Goal: Information Seeking & Learning: Learn about a topic

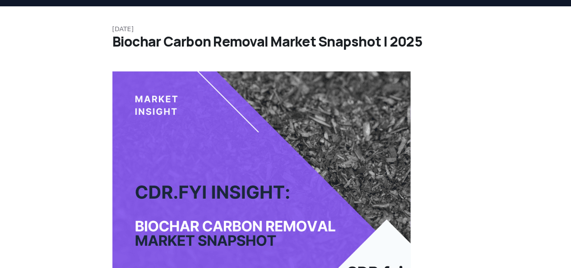
scroll to position [45, 0]
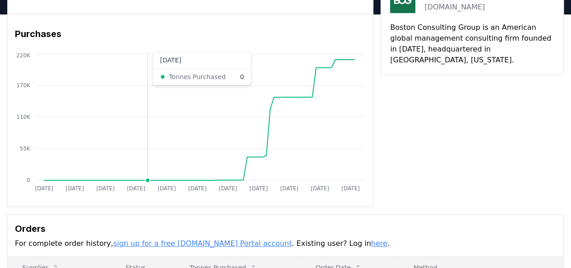
scroll to position [45, 0]
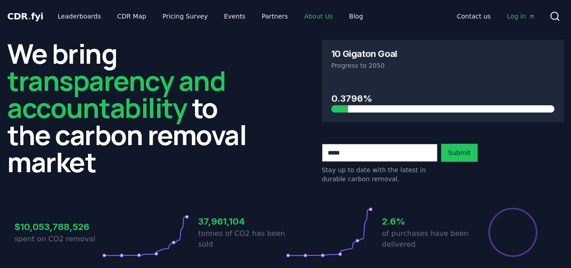
click at [303, 17] on link "About Us" at bounding box center [318, 16] width 43 height 16
